Goal: Task Accomplishment & Management: Complete application form

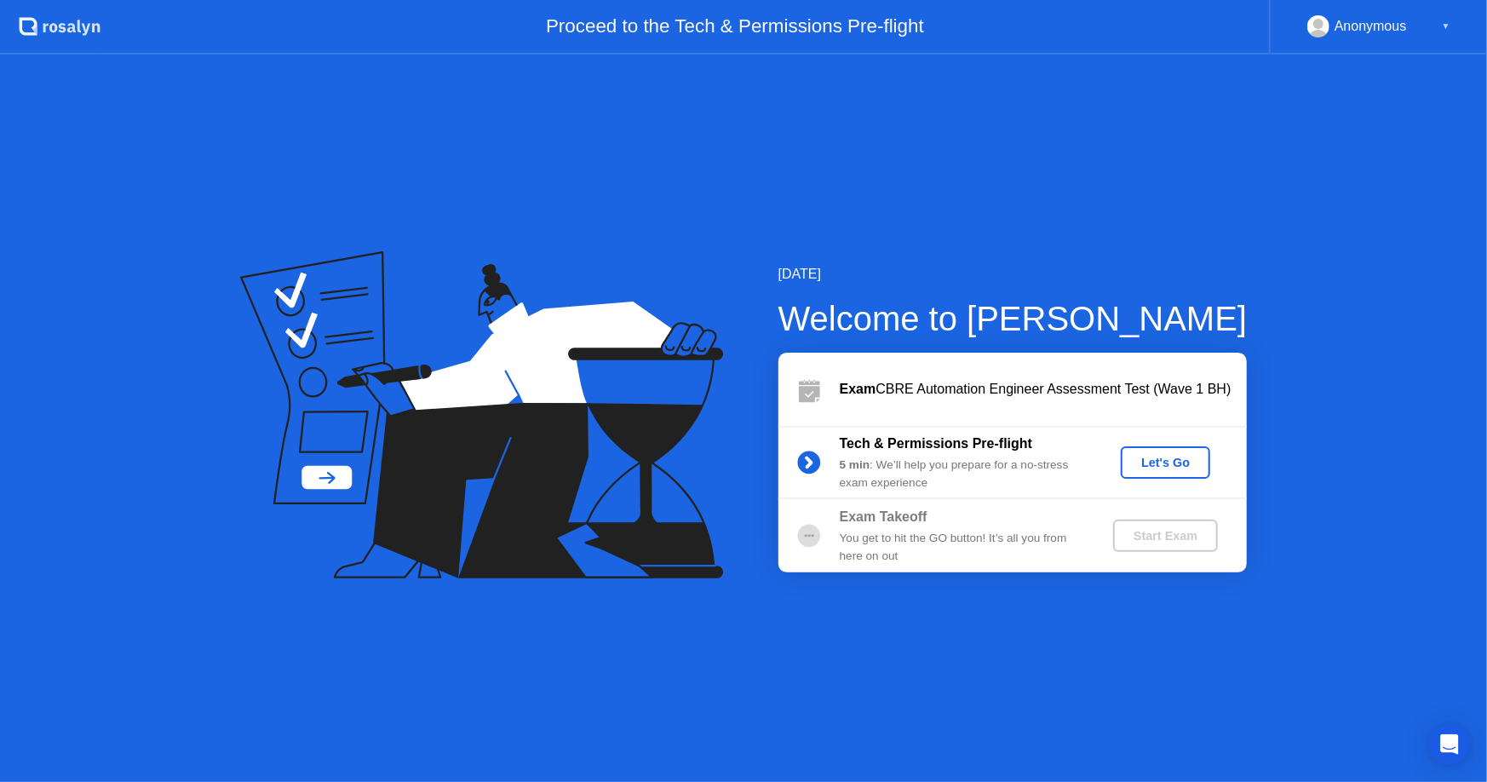
click at [1159, 458] on div "Let's Go" at bounding box center [1166, 463] width 76 height 14
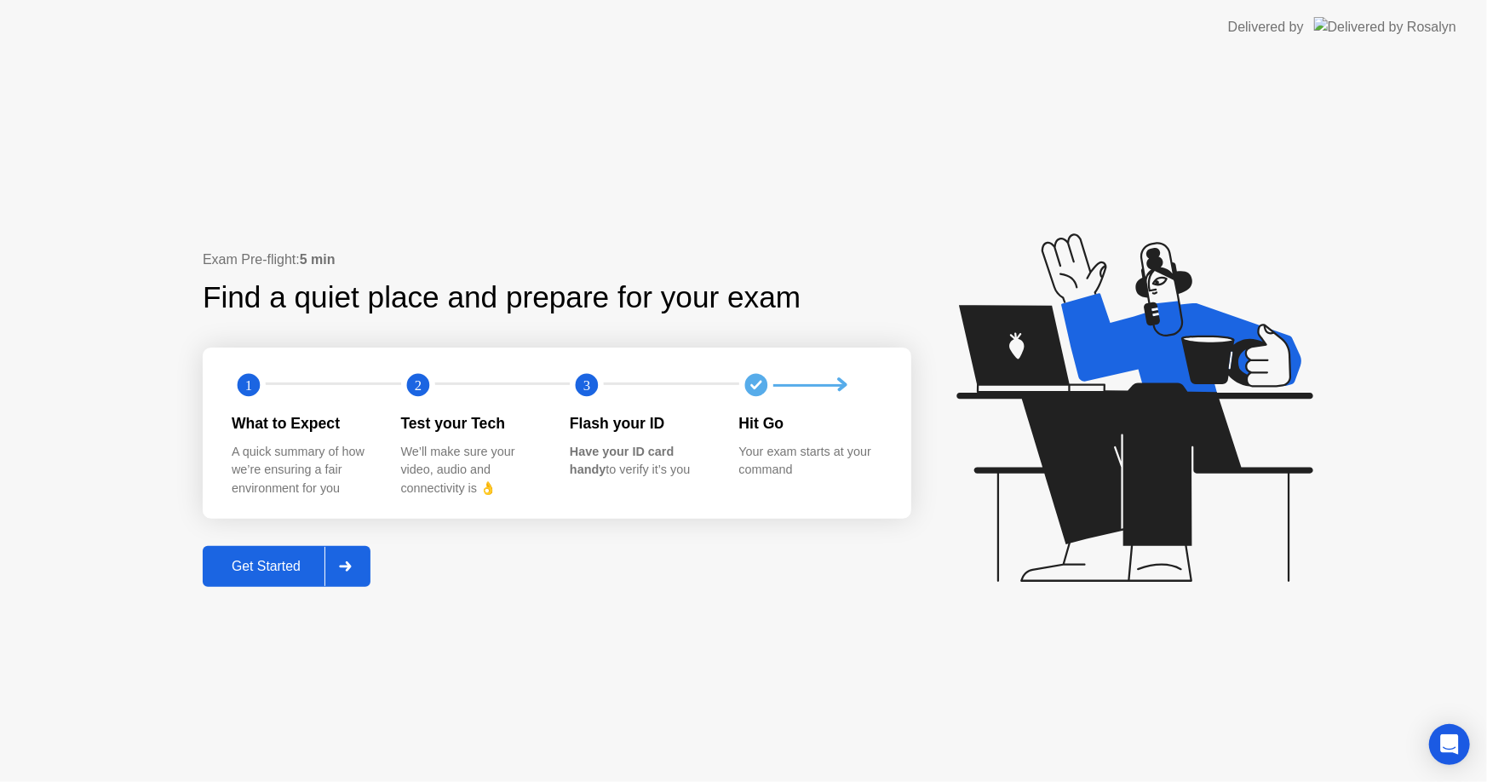
click at [264, 560] on div "Get Started" at bounding box center [266, 566] width 117 height 15
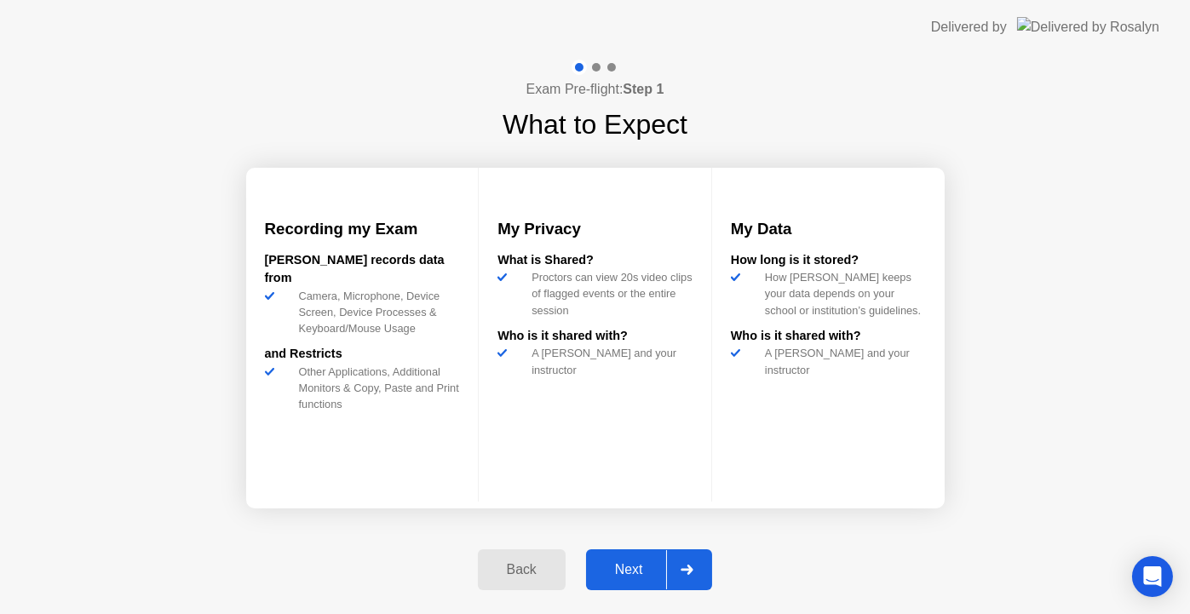
click at [635, 566] on div "Next" at bounding box center [629, 569] width 76 height 15
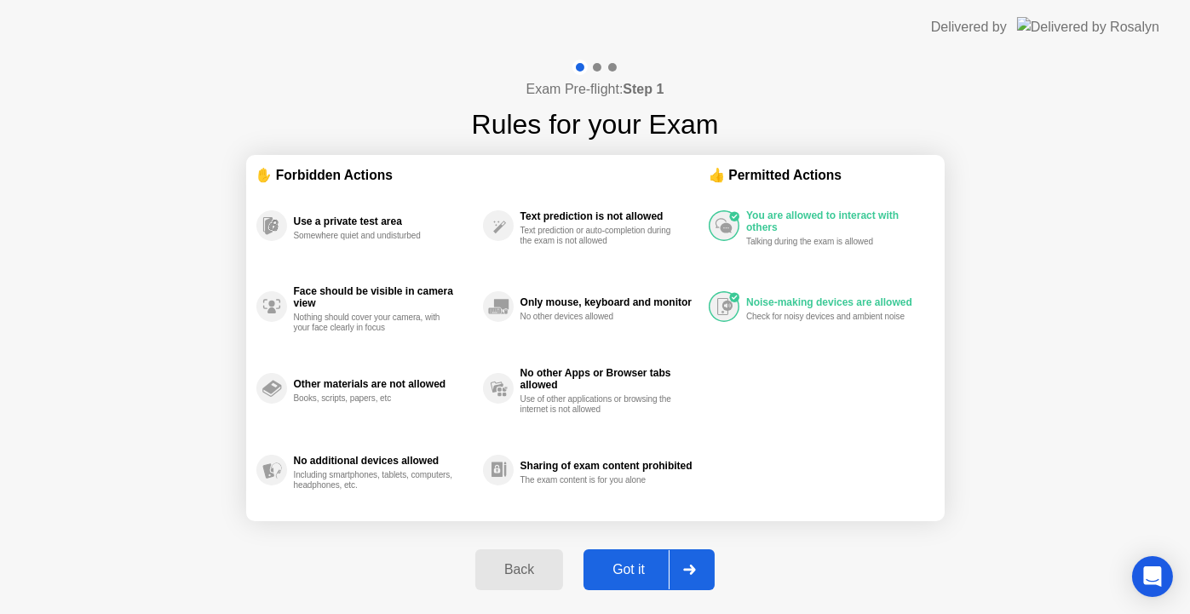
click at [633, 568] on div "Got it" at bounding box center [629, 569] width 80 height 15
select select "**********"
select select "*******"
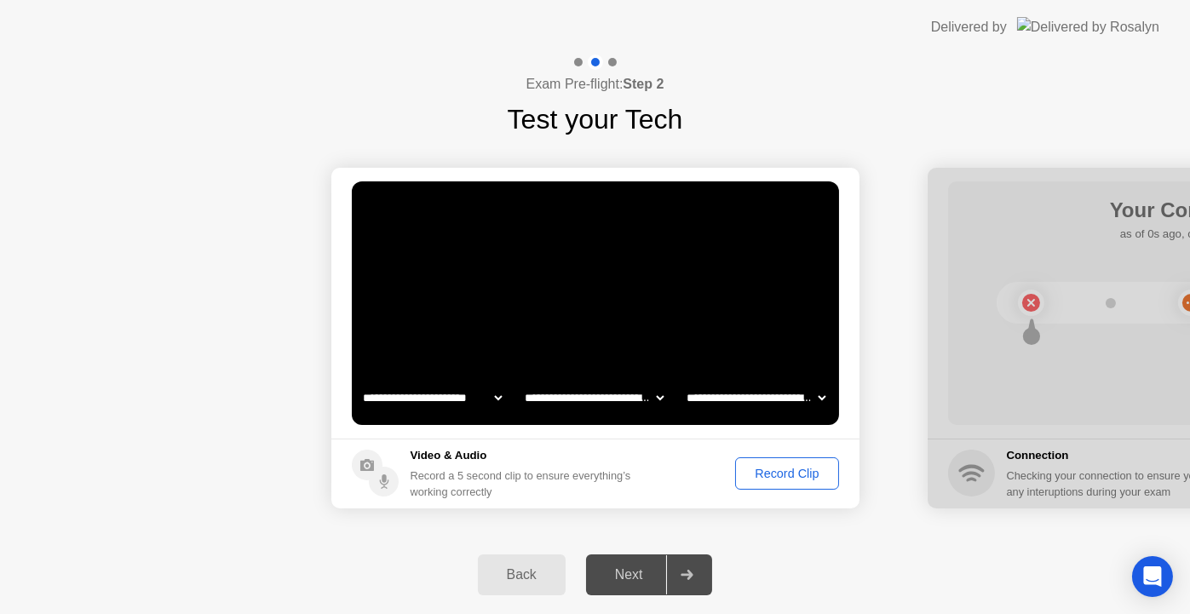
click at [778, 469] on div "Record Clip" at bounding box center [786, 474] width 91 height 14
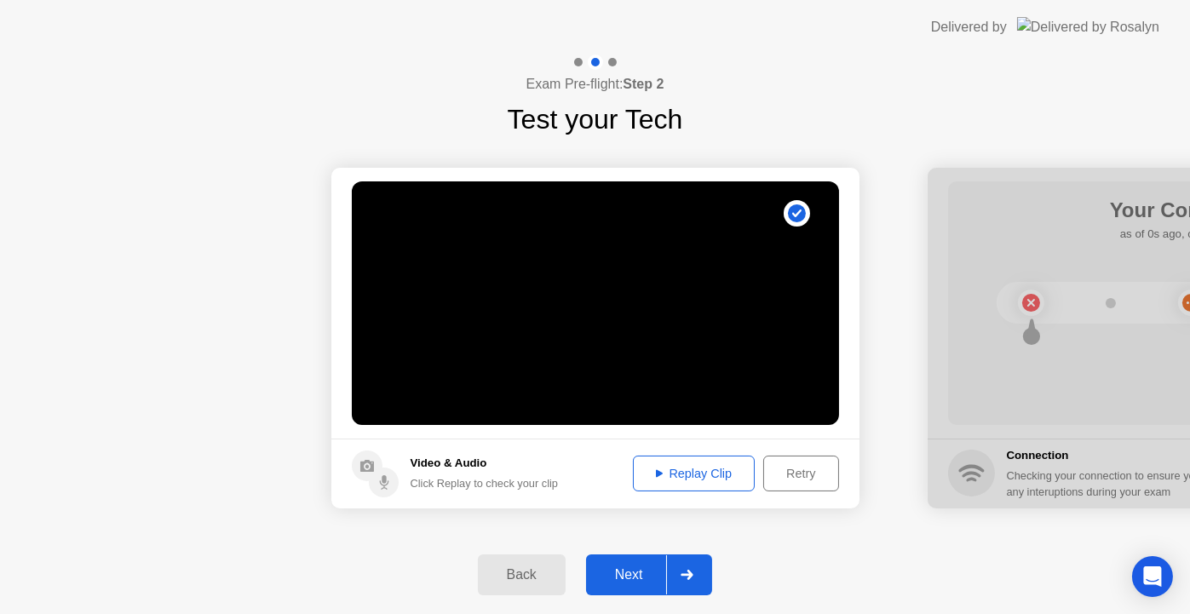
click at [691, 476] on div "Replay Clip" at bounding box center [694, 474] width 111 height 14
click at [624, 577] on div "Next" at bounding box center [629, 574] width 76 height 15
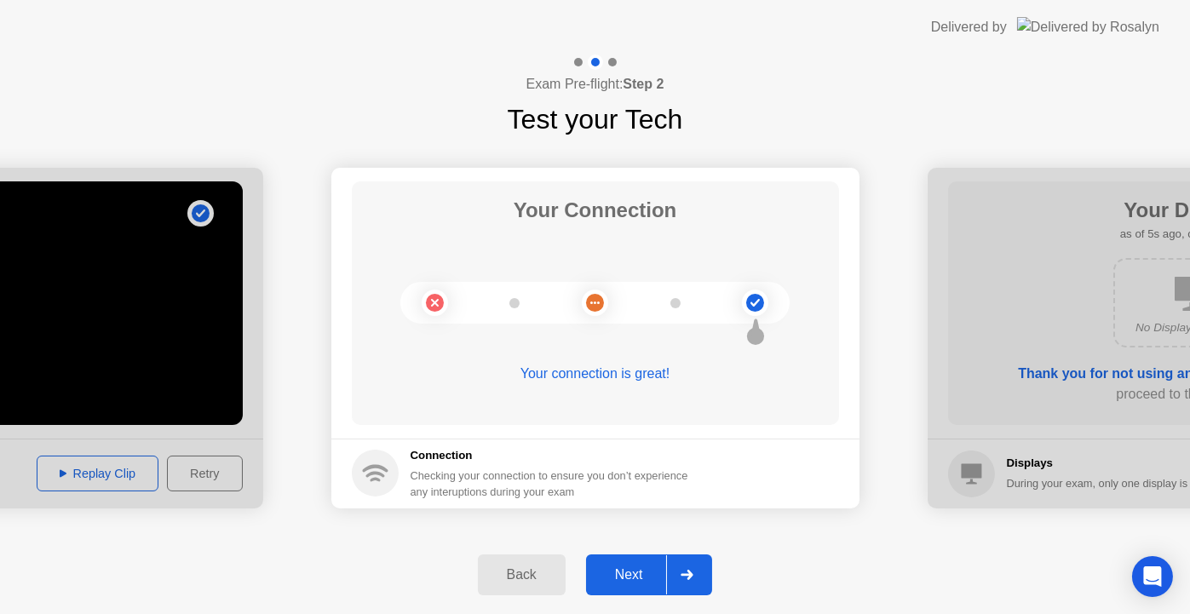
click at [629, 567] on div "Next" at bounding box center [629, 574] width 76 height 15
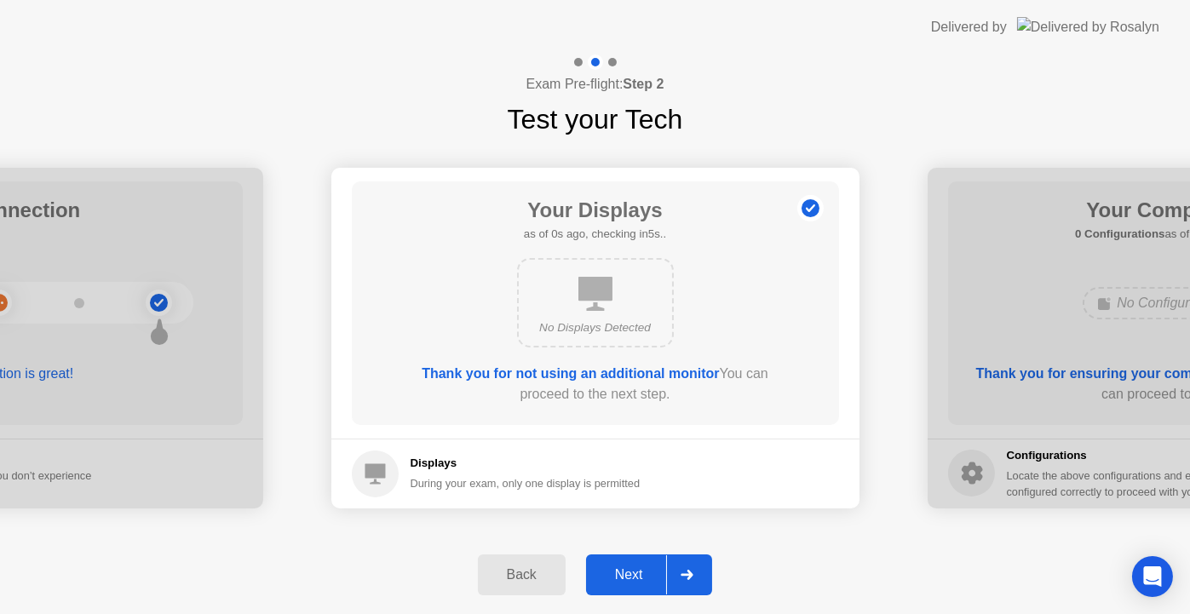
click at [644, 572] on div "Next" at bounding box center [629, 574] width 76 height 15
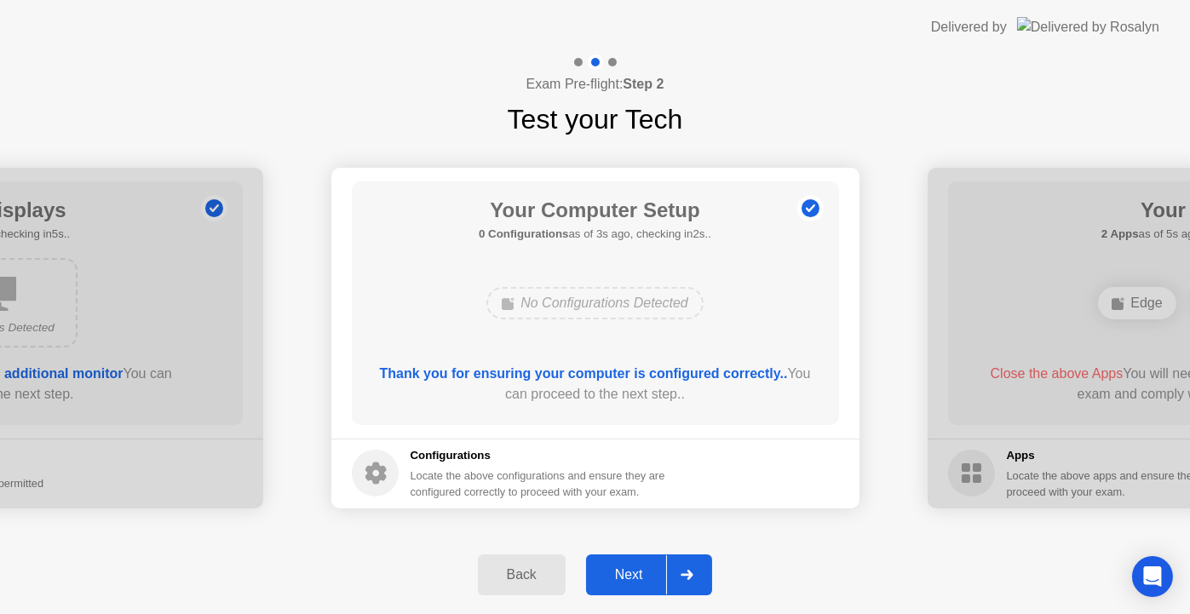
click at [629, 561] on button "Next" at bounding box center [649, 575] width 127 height 41
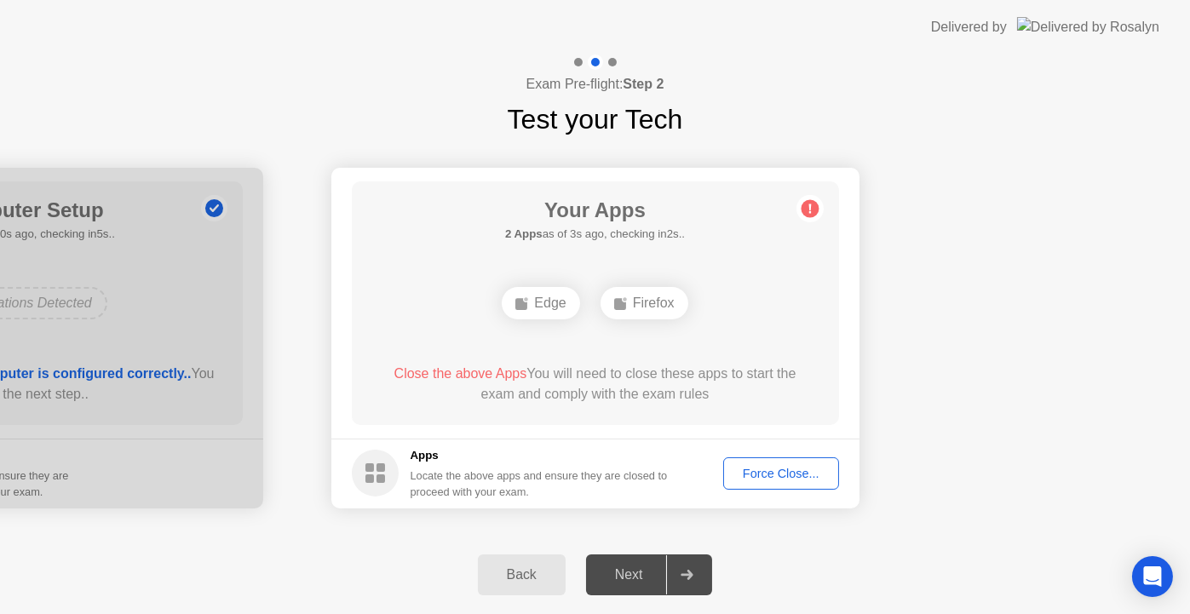
click at [770, 480] on div "Force Close..." at bounding box center [781, 474] width 104 height 14
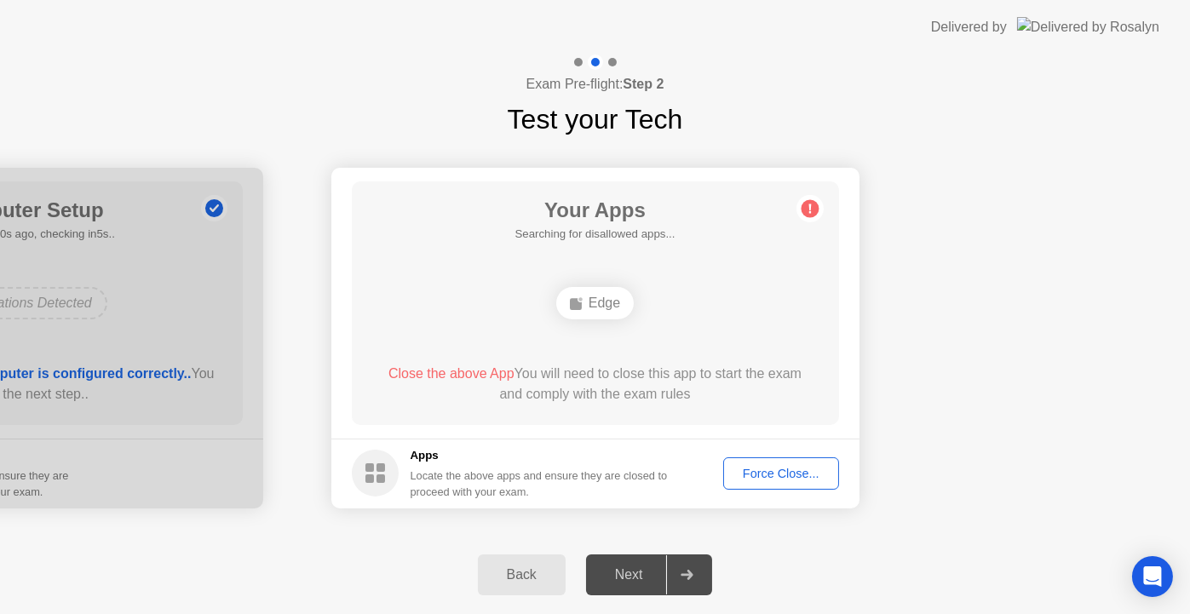
click at [756, 474] on div "Force Close..." at bounding box center [781, 474] width 104 height 14
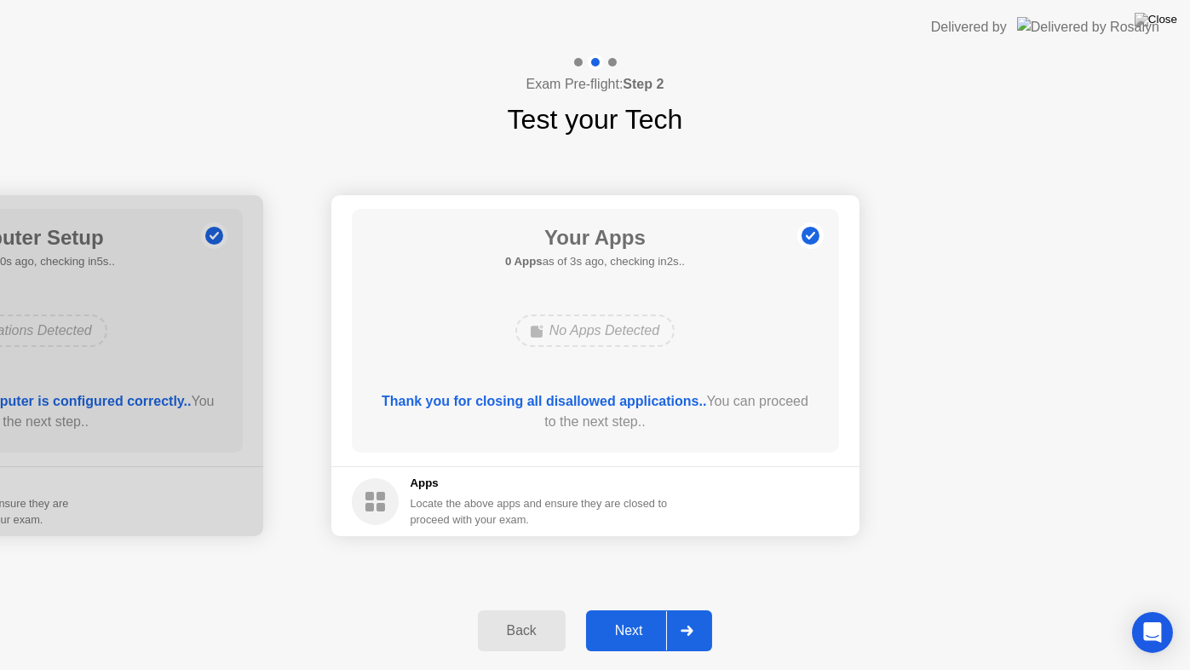
click at [616, 623] on div "Next" at bounding box center [629, 630] width 76 height 15
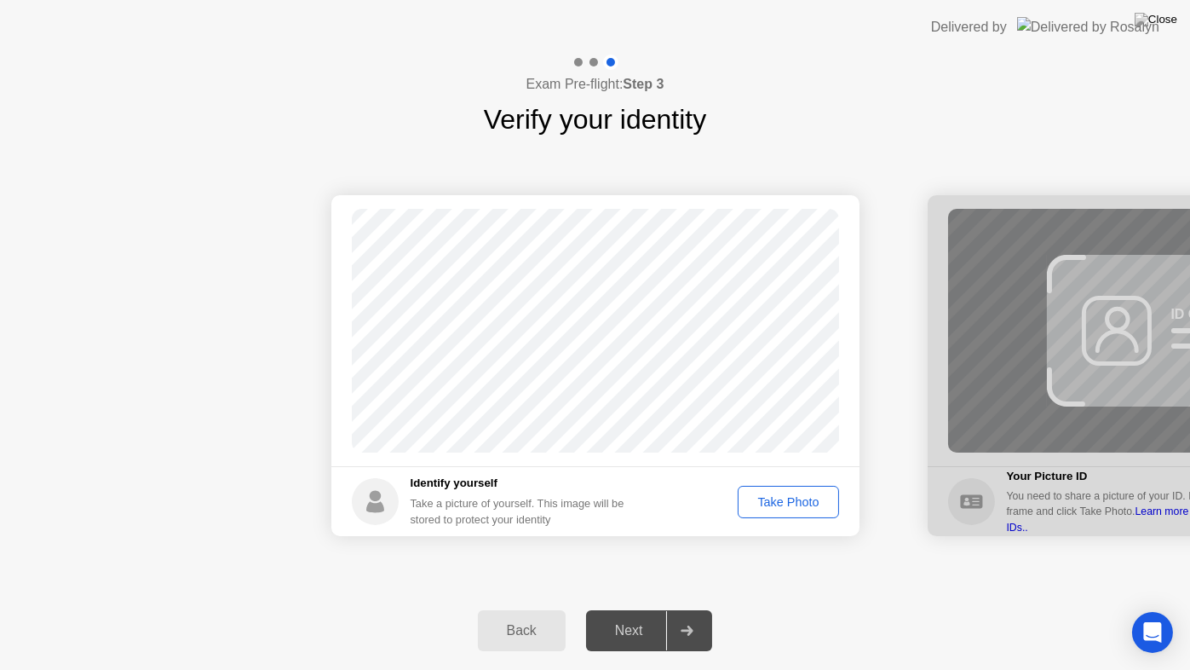
click at [779, 497] on div "Take Photo" at bounding box center [788, 502] width 89 height 14
click at [624, 637] on div "Next" at bounding box center [629, 630] width 76 height 15
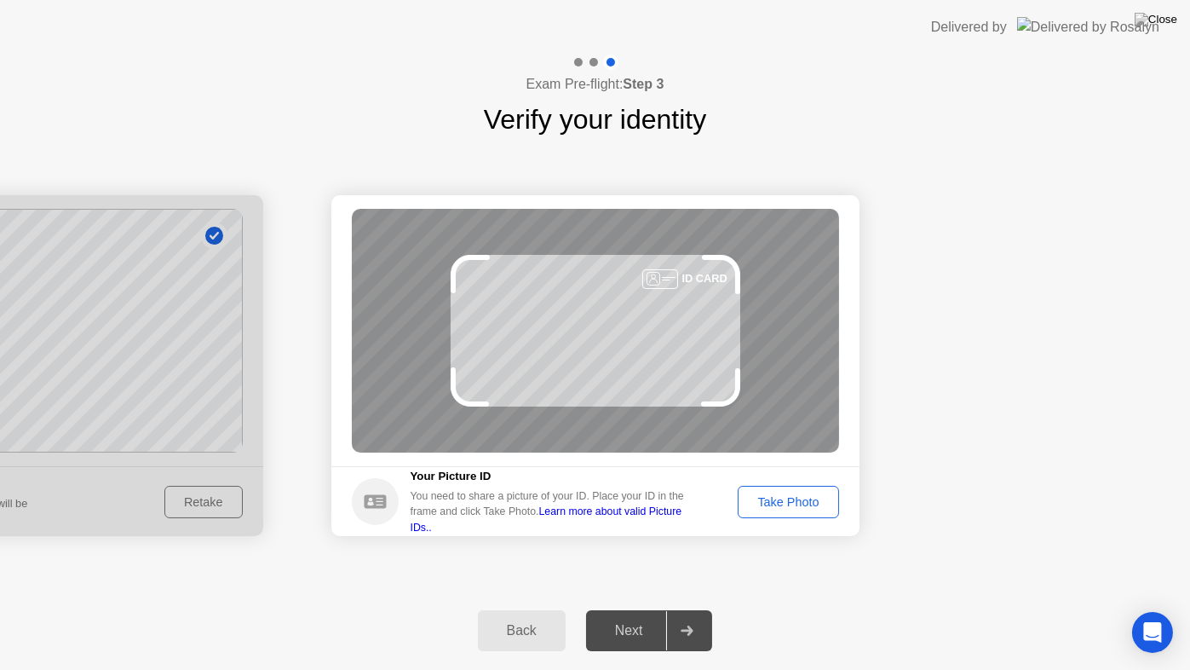
click at [800, 495] on div "Take Photo" at bounding box center [788, 502] width 89 height 14
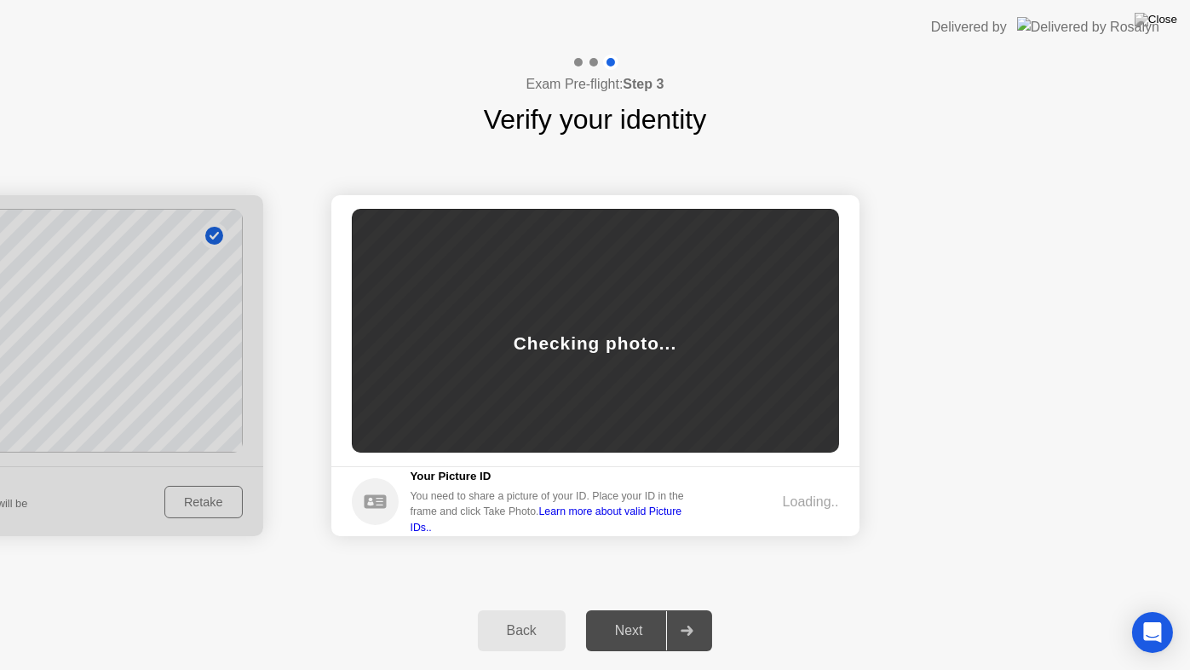
click at [800, 495] on div "Loading.." at bounding box center [811, 502] width 56 height 20
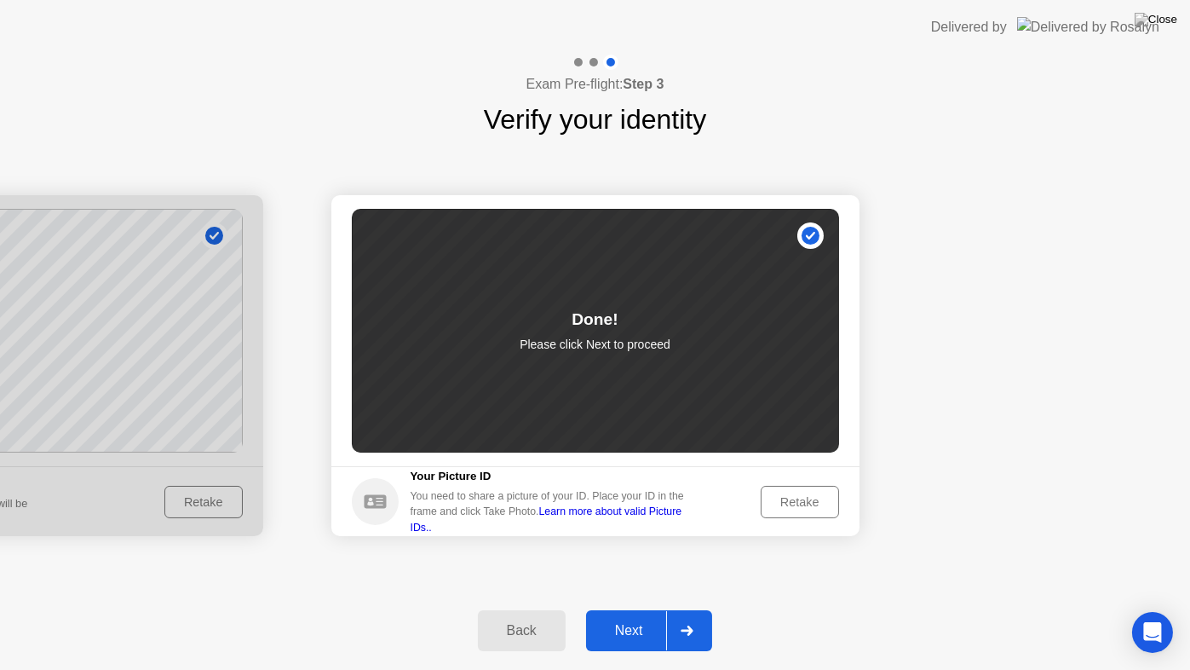
click at [645, 629] on div "Next" at bounding box center [629, 630] width 76 height 15
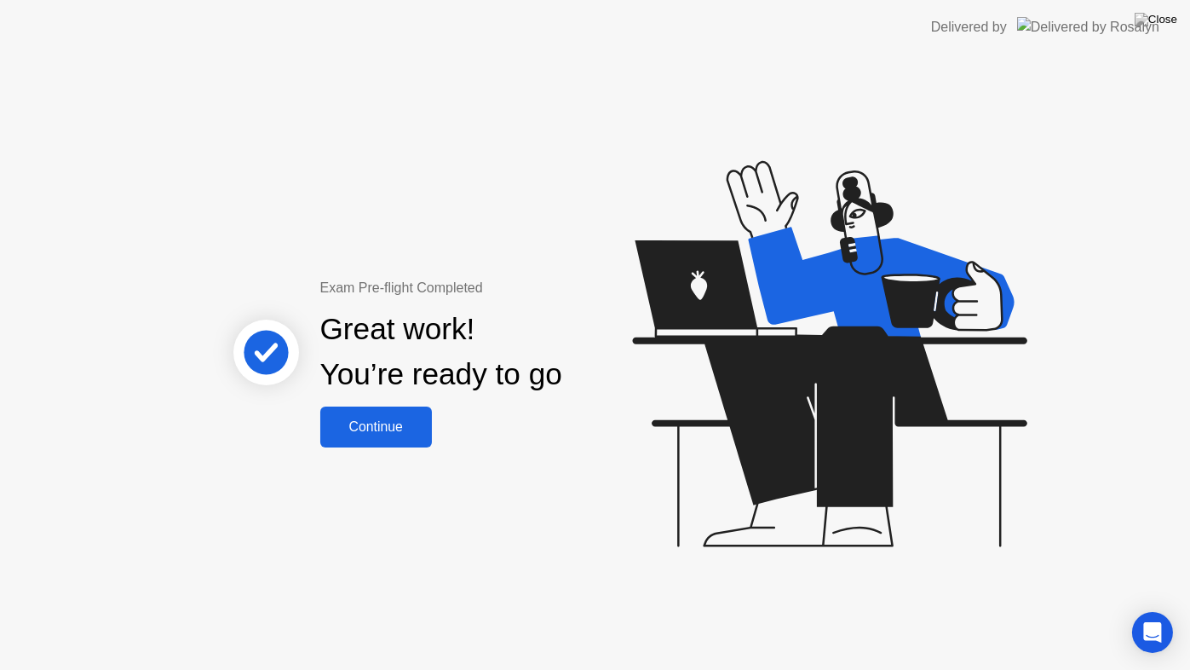
click at [404, 424] on div "Continue" at bounding box center [375, 426] width 101 height 15
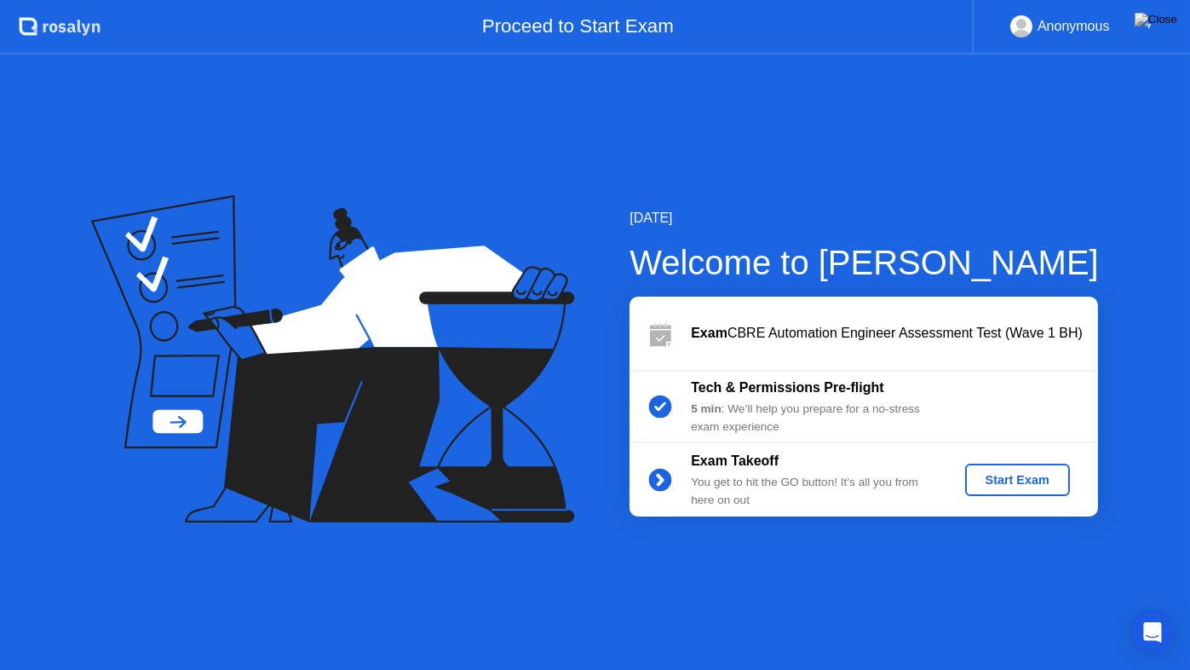
click at [1020, 480] on div "Start Exam" at bounding box center [1017, 480] width 91 height 14
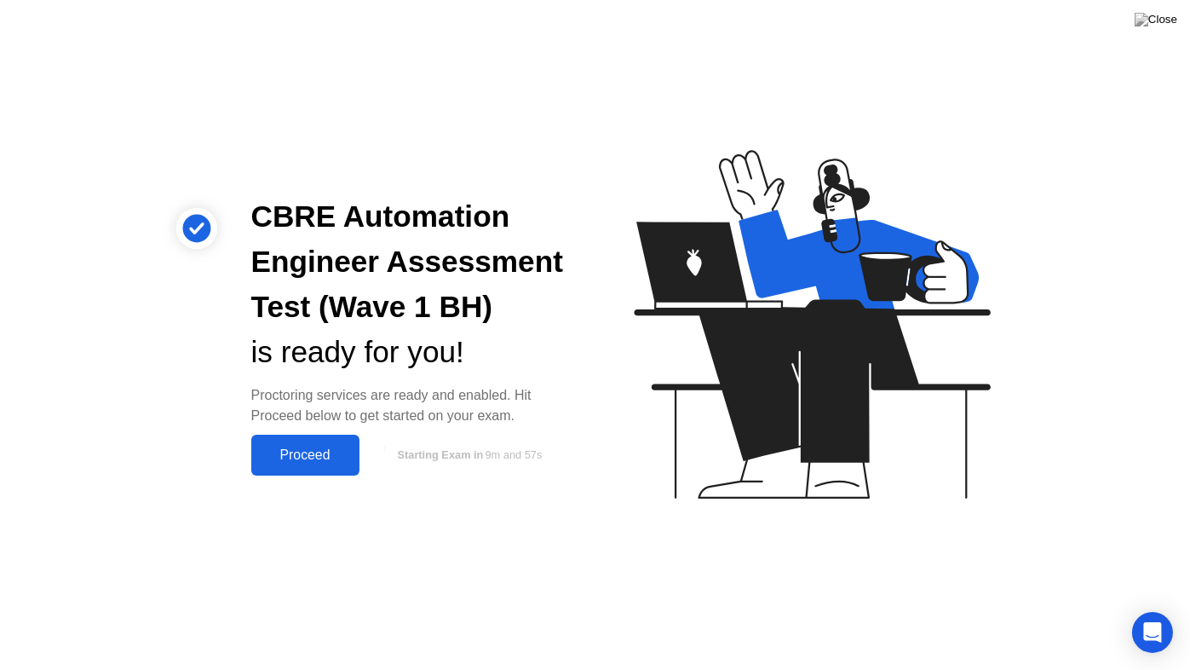
drag, startPoint x: 322, startPoint y: 448, endPoint x: 329, endPoint y: 442, distance: 9.1
click at [324, 447] on div "Proceed" at bounding box center [305, 454] width 98 height 15
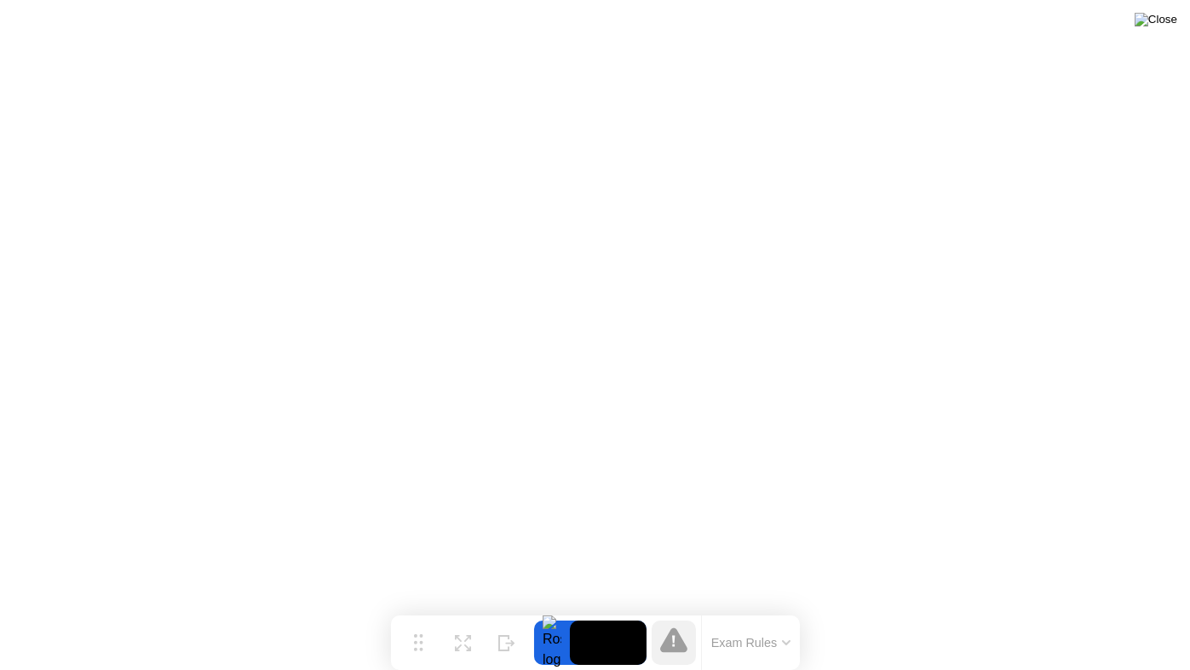
click at [1170, 18] on img at bounding box center [1156, 20] width 43 height 14
